Goal: Information Seeking & Learning: Learn about a topic

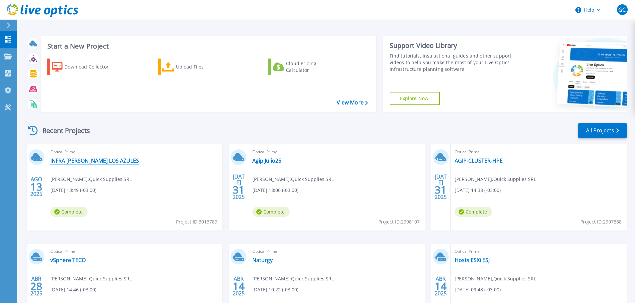
click at [102, 162] on link "INFRA [PERSON_NAME] LOS AZULES" at bounding box center [94, 161] width 89 height 7
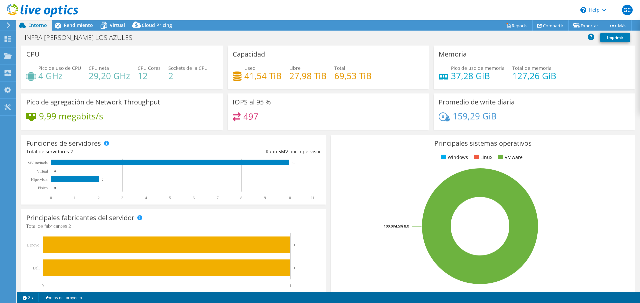
select select "USD"
click at [68, 25] on span "Rendimiento" at bounding box center [78, 25] width 29 height 6
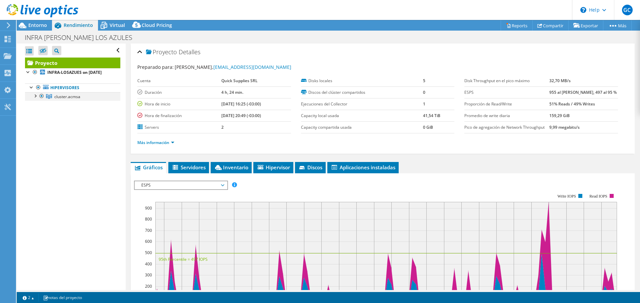
click at [36, 99] on div at bounding box center [35, 95] width 7 height 7
click at [38, 116] on div at bounding box center [38, 113] width 7 height 7
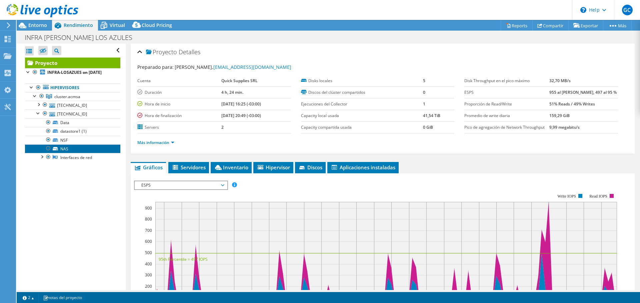
click at [79, 153] on link "NAS" at bounding box center [72, 149] width 95 height 9
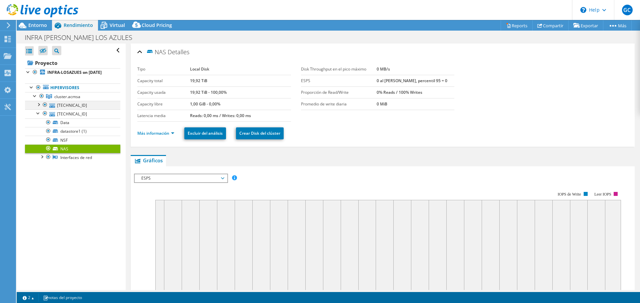
click at [39, 108] on div at bounding box center [38, 104] width 7 height 7
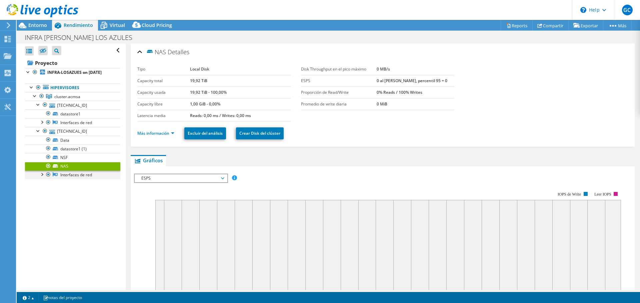
click at [42, 178] on div at bounding box center [41, 174] width 7 height 7
click at [77, 188] on link "vmnic0" at bounding box center [72, 184] width 95 height 9
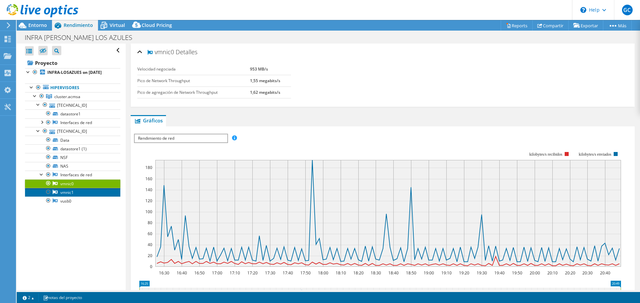
click at [79, 197] on link "vmnic1" at bounding box center [72, 192] width 95 height 9
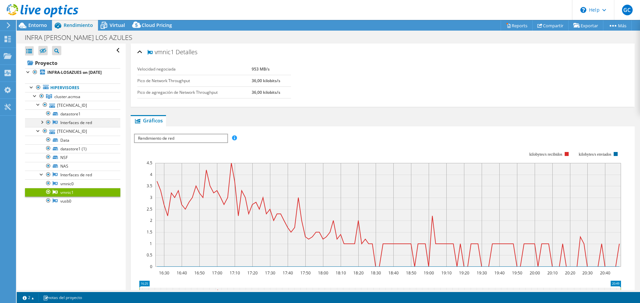
click at [43, 125] on div at bounding box center [41, 122] width 7 height 7
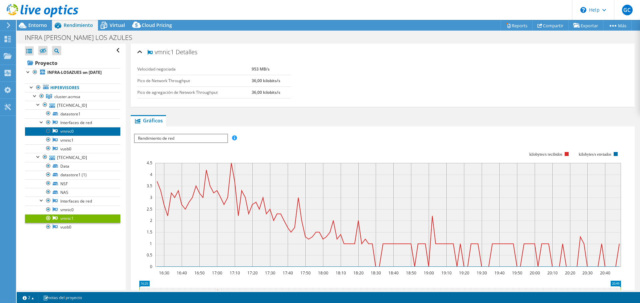
click at [67, 136] on link "vmnic0" at bounding box center [72, 131] width 95 height 9
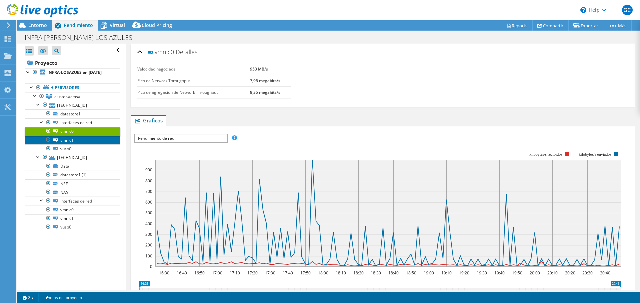
click at [79, 145] on link "vmnic1" at bounding box center [72, 140] width 95 height 9
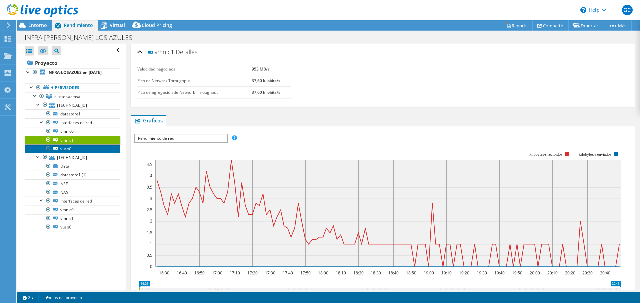
click at [83, 153] on link "vusb0" at bounding box center [72, 149] width 95 height 9
